Goal: Task Accomplishment & Management: Manage account settings

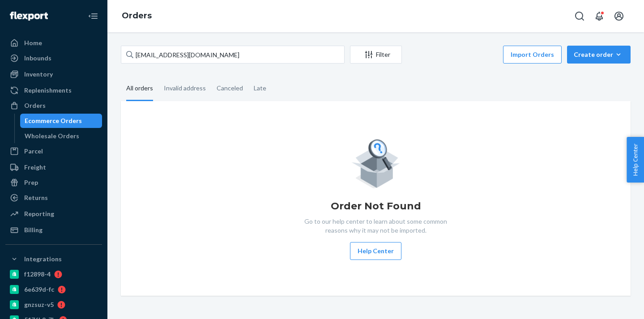
drag, startPoint x: 147, startPoint y: 57, endPoint x: 240, endPoint y: 59, distance: 93.0
click at [240, 59] on input "[EMAIL_ADDRESS][DOMAIN_NAME]" at bounding box center [233, 55] width 224 height 18
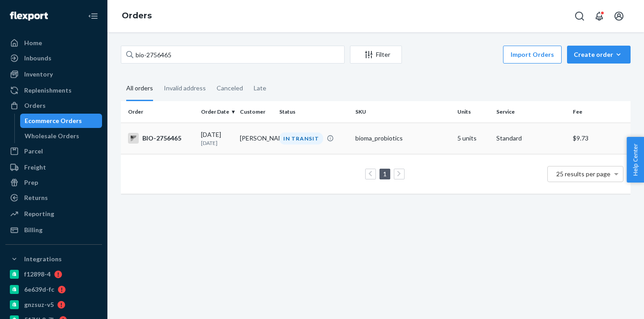
type input "bio-2756465"
click at [258, 137] on td "[PERSON_NAME]" at bounding box center [255, 138] width 39 height 31
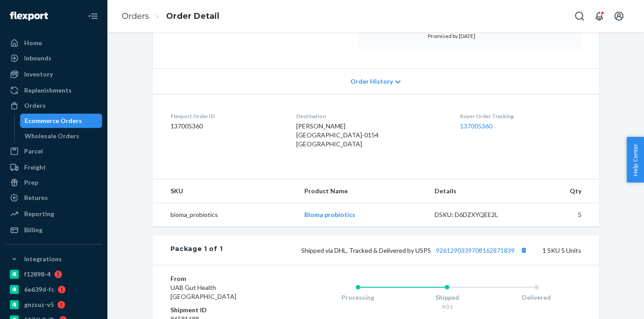
scroll to position [292, 0]
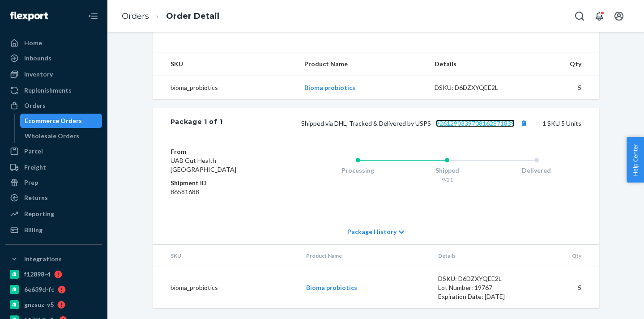
click at [471, 123] on link "9261290339708162871839" at bounding box center [475, 123] width 79 height 8
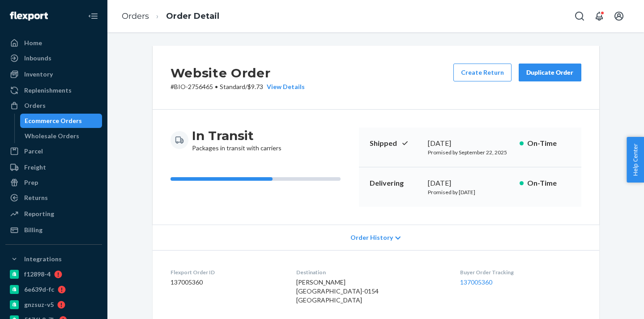
click at [80, 115] on div "Ecommerce Orders" at bounding box center [61, 120] width 81 height 13
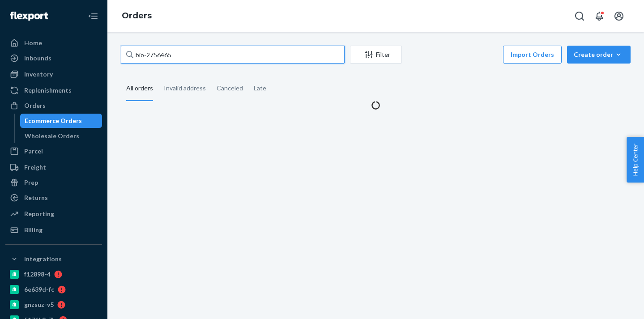
click at [159, 52] on input "bio-2756465" at bounding box center [233, 55] width 224 height 18
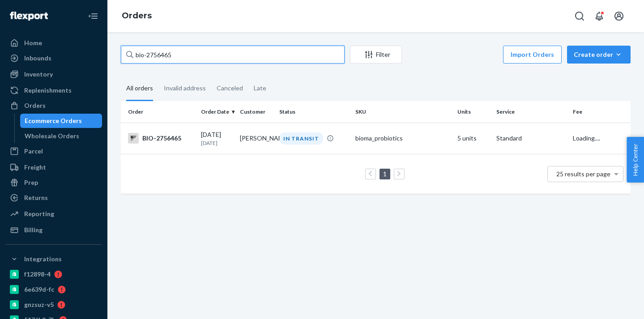
paste input "61416"
type input "bio-2761416"
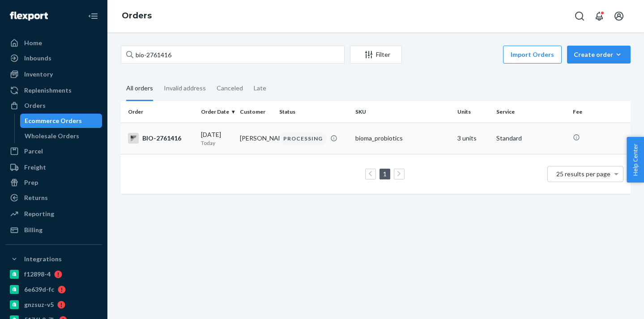
click at [284, 140] on div "PROCESSING" at bounding box center [302, 138] width 47 height 12
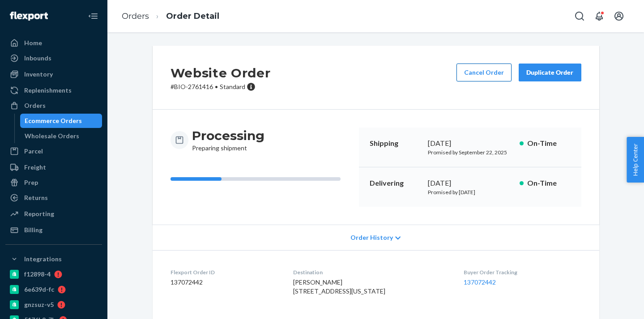
click at [482, 70] on button "Cancel Order" at bounding box center [483, 73] width 55 height 18
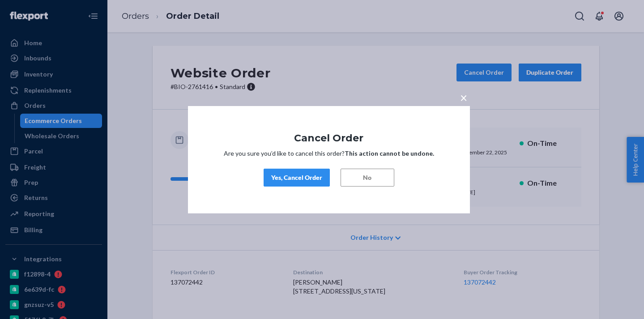
click at [303, 177] on div "Yes, Cancel Order" at bounding box center [296, 177] width 51 height 9
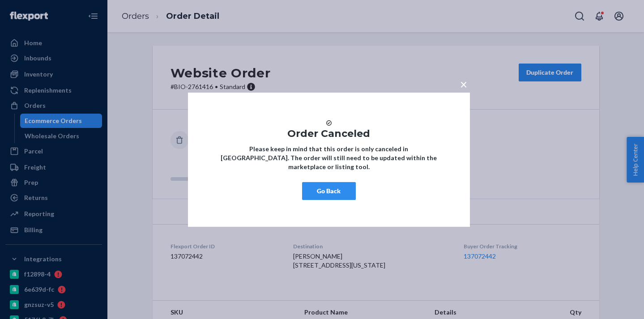
click at [347, 195] on button "Go Back" at bounding box center [329, 191] width 54 height 18
